Goal: Information Seeking & Learning: Learn about a topic

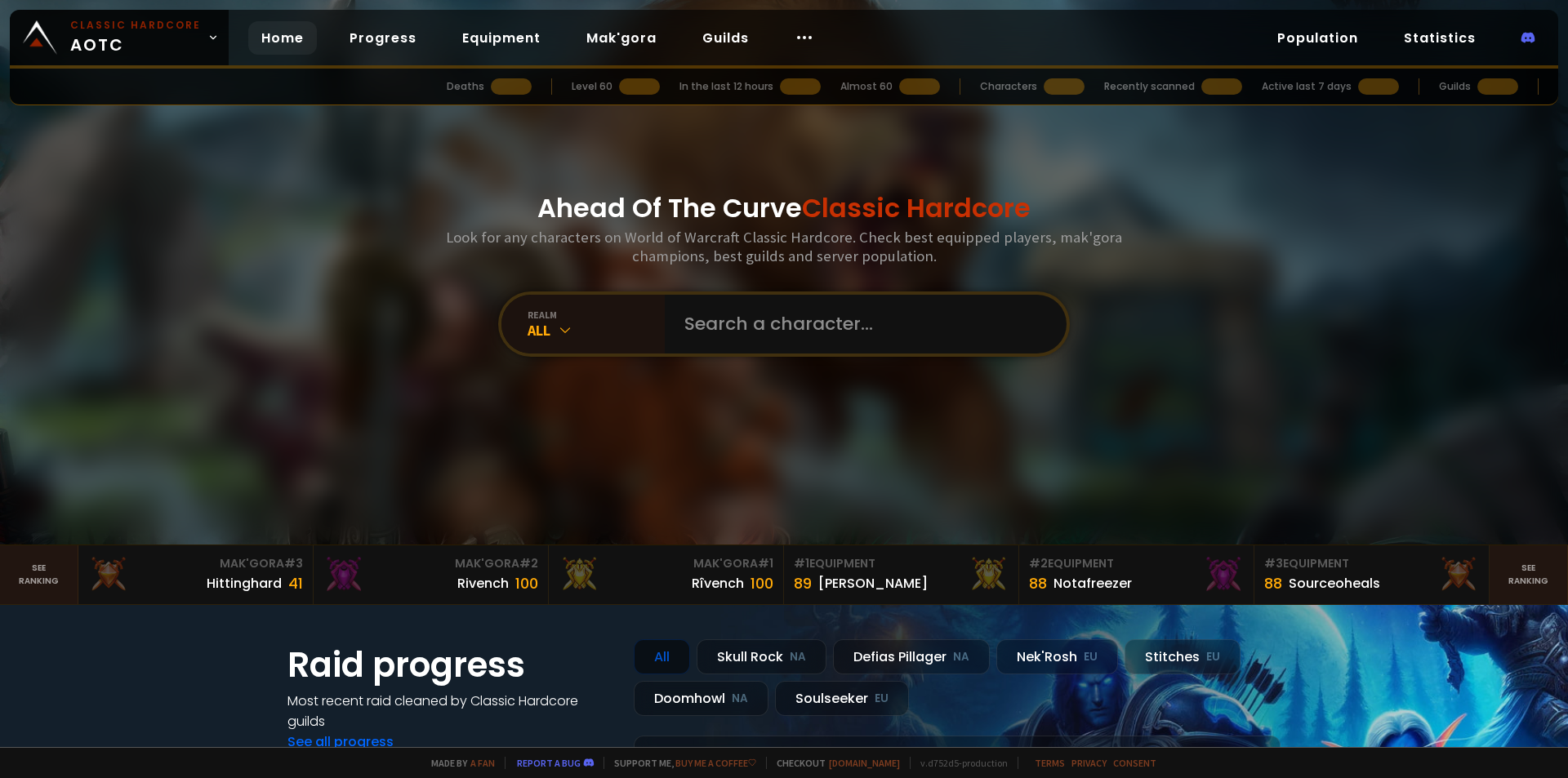
click at [645, 79] on div at bounding box center [640, 87] width 41 height 16
click at [393, 39] on link "Progress" at bounding box center [383, 38] width 93 height 34
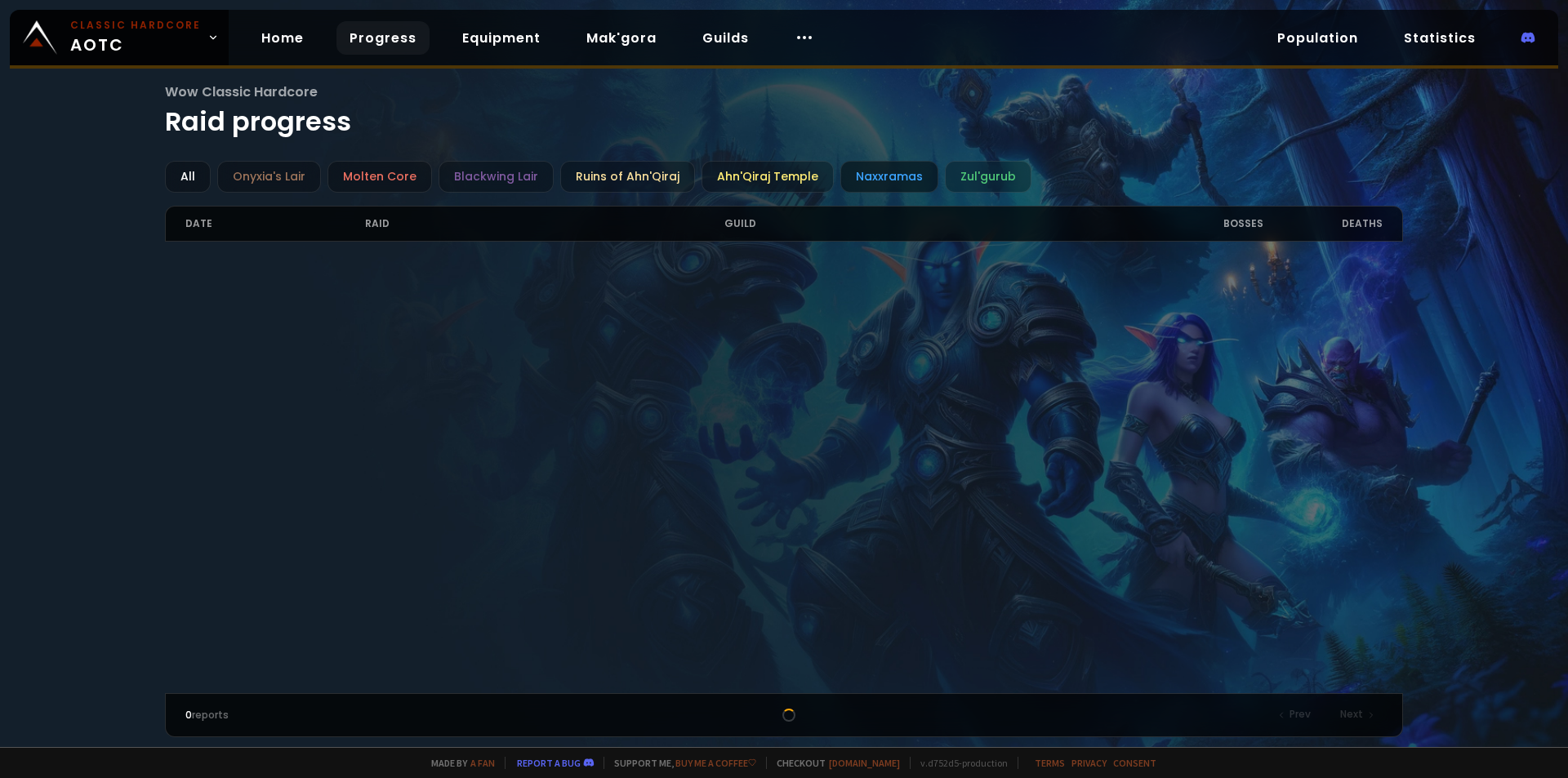
click at [856, 174] on div "Naxxramas" at bounding box center [890, 176] width 98 height 32
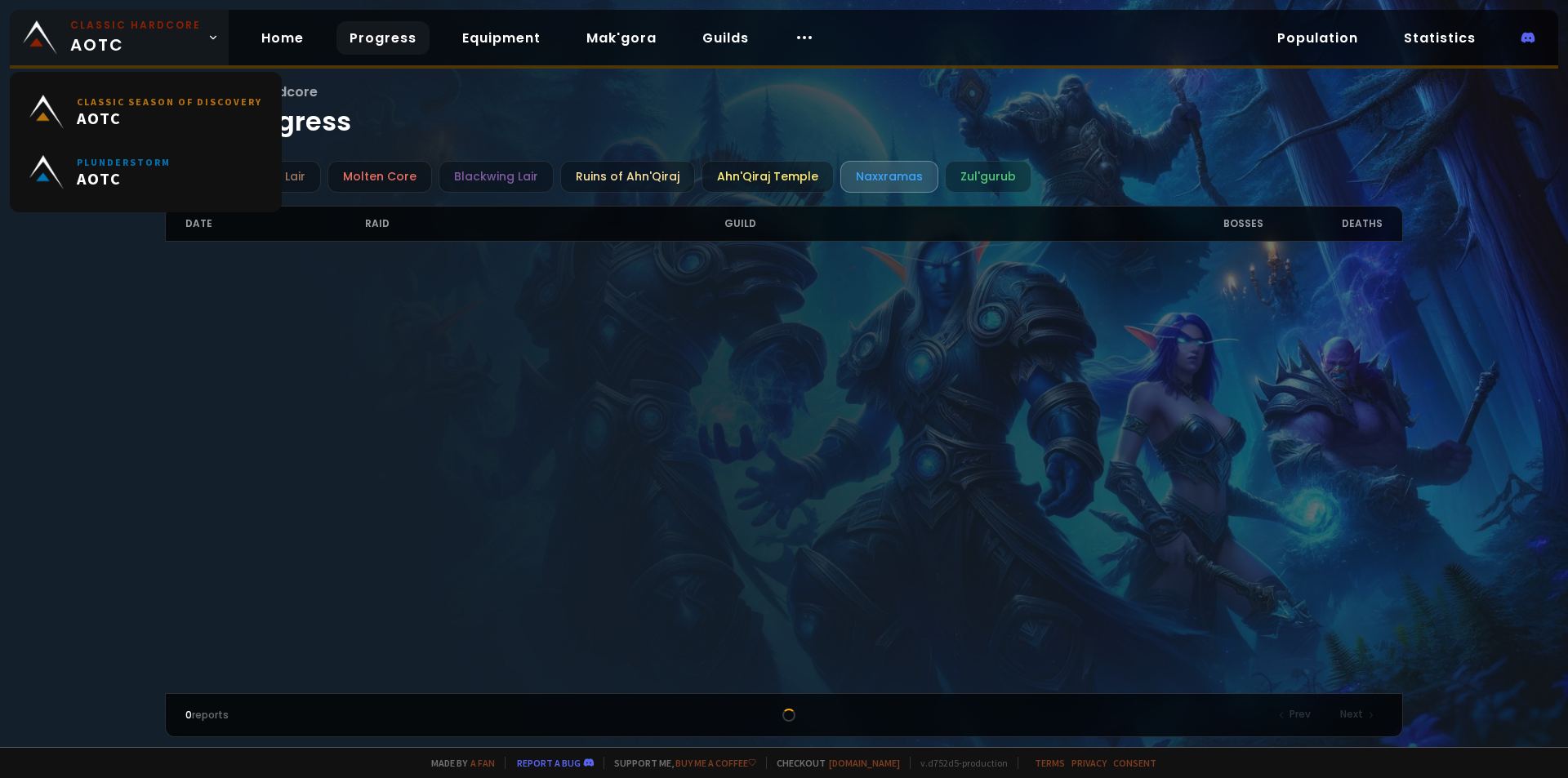
click at [122, 37] on span "Classic Hardcore AOTC" at bounding box center [135, 38] width 130 height 39
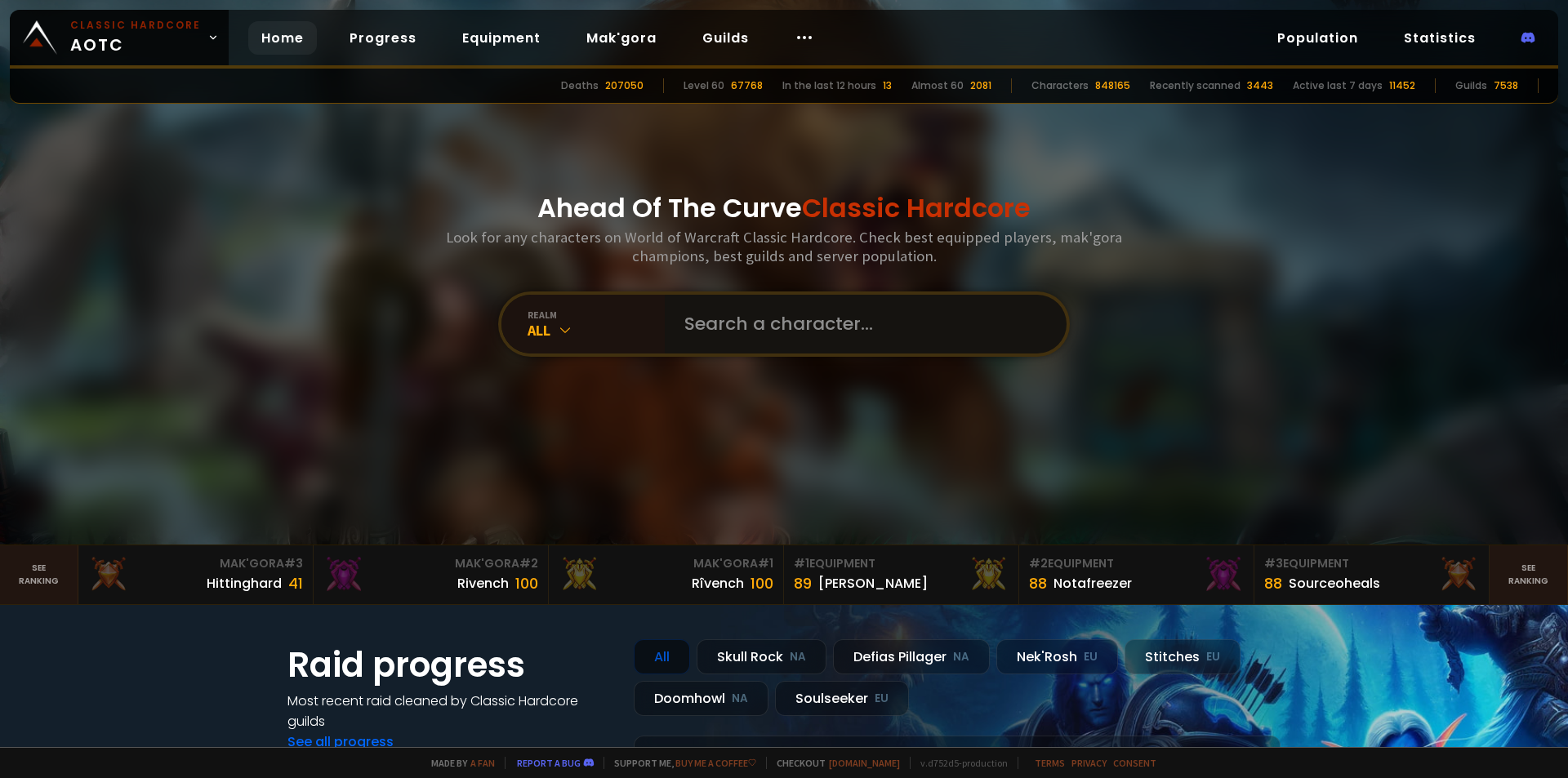
click at [693, 318] on input "text" at bounding box center [861, 325] width 372 height 59
type input "pycbpro"
drag, startPoint x: 799, startPoint y: 41, endPoint x: 727, endPoint y: 34, distance: 72.3
click at [757, 32] on div "Home Progress Equipment Mak'gora Guilds" at bounding box center [538, 38] width 618 height 53
click at [725, 35] on link "Guilds" at bounding box center [726, 38] width 73 height 34
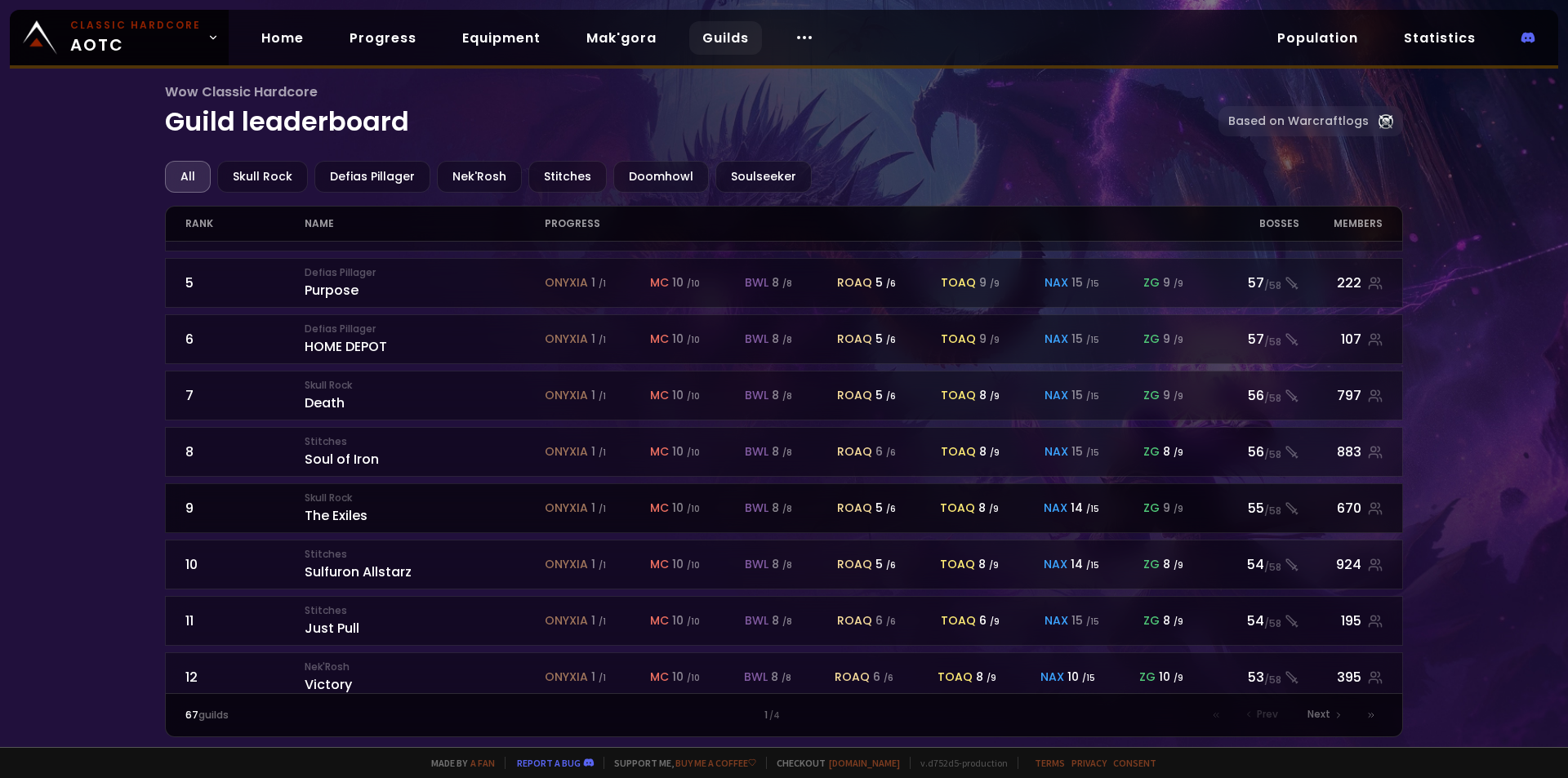
scroll to position [245, 0]
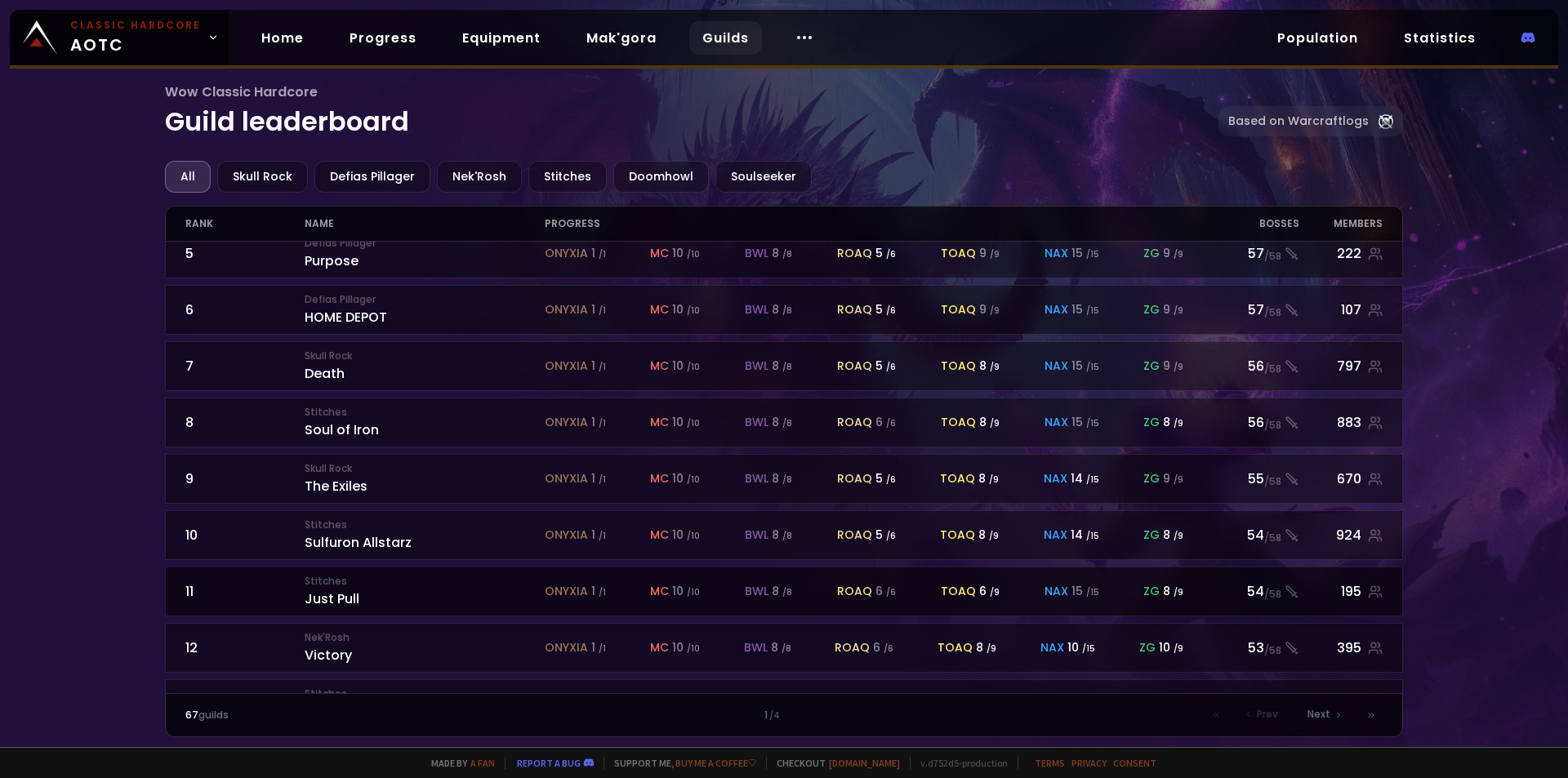
click at [363, 590] on div "Stitches Just Pull" at bounding box center [424, 591] width 239 height 35
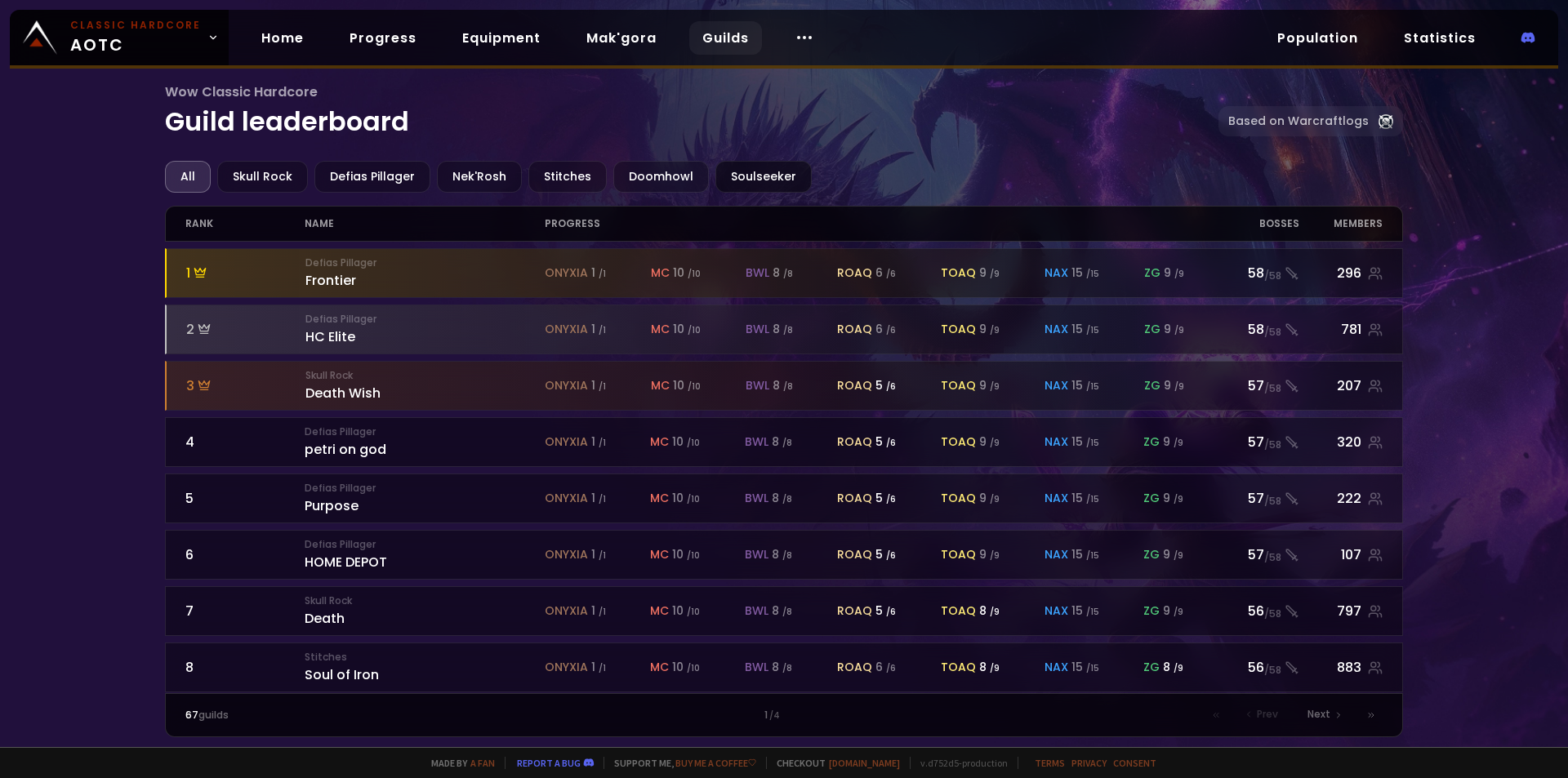
click at [770, 175] on div "Soulseeker" at bounding box center [763, 176] width 97 height 32
